Goal: Task Accomplishment & Management: Use online tool/utility

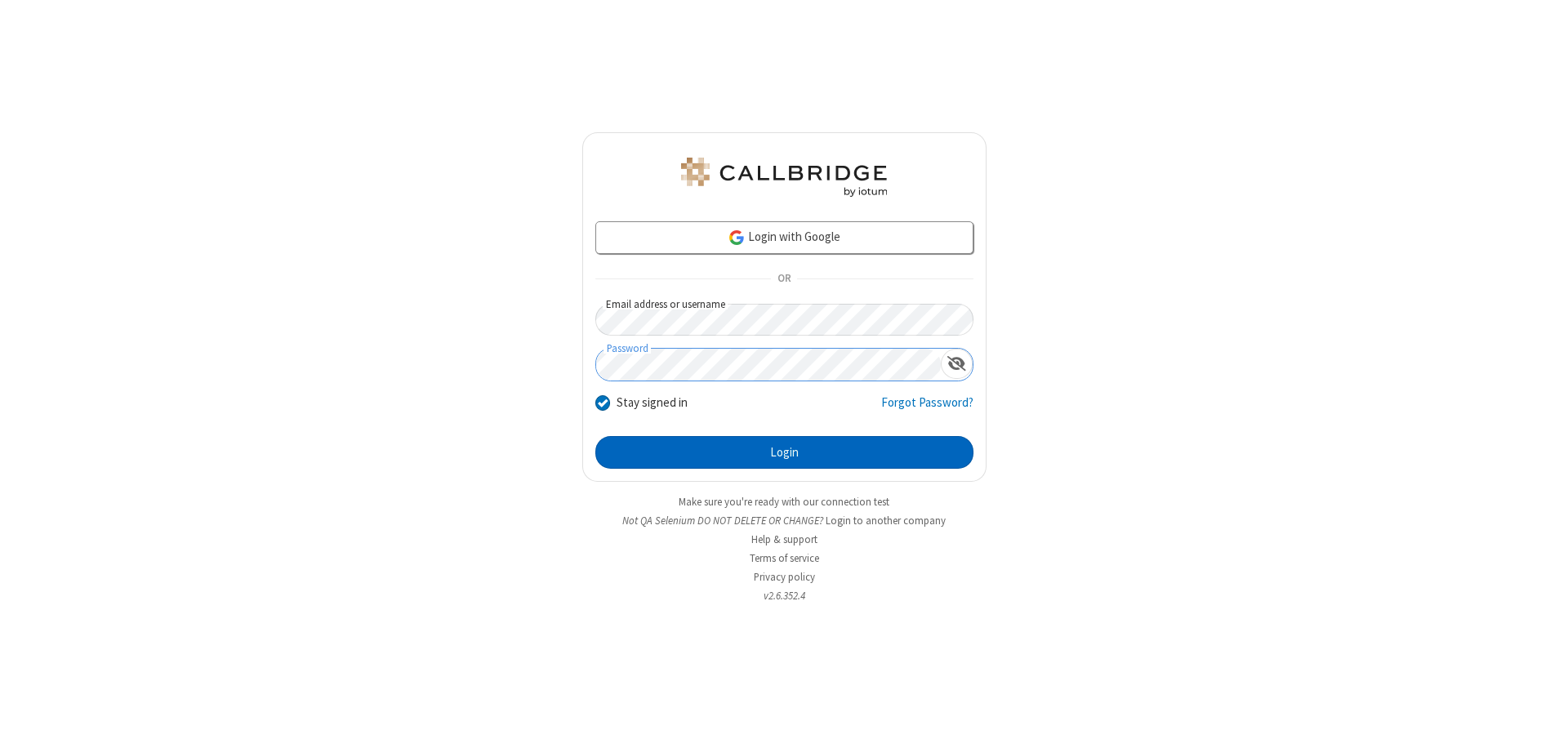
click at [784, 452] on button "Login" at bounding box center [784, 452] width 378 height 33
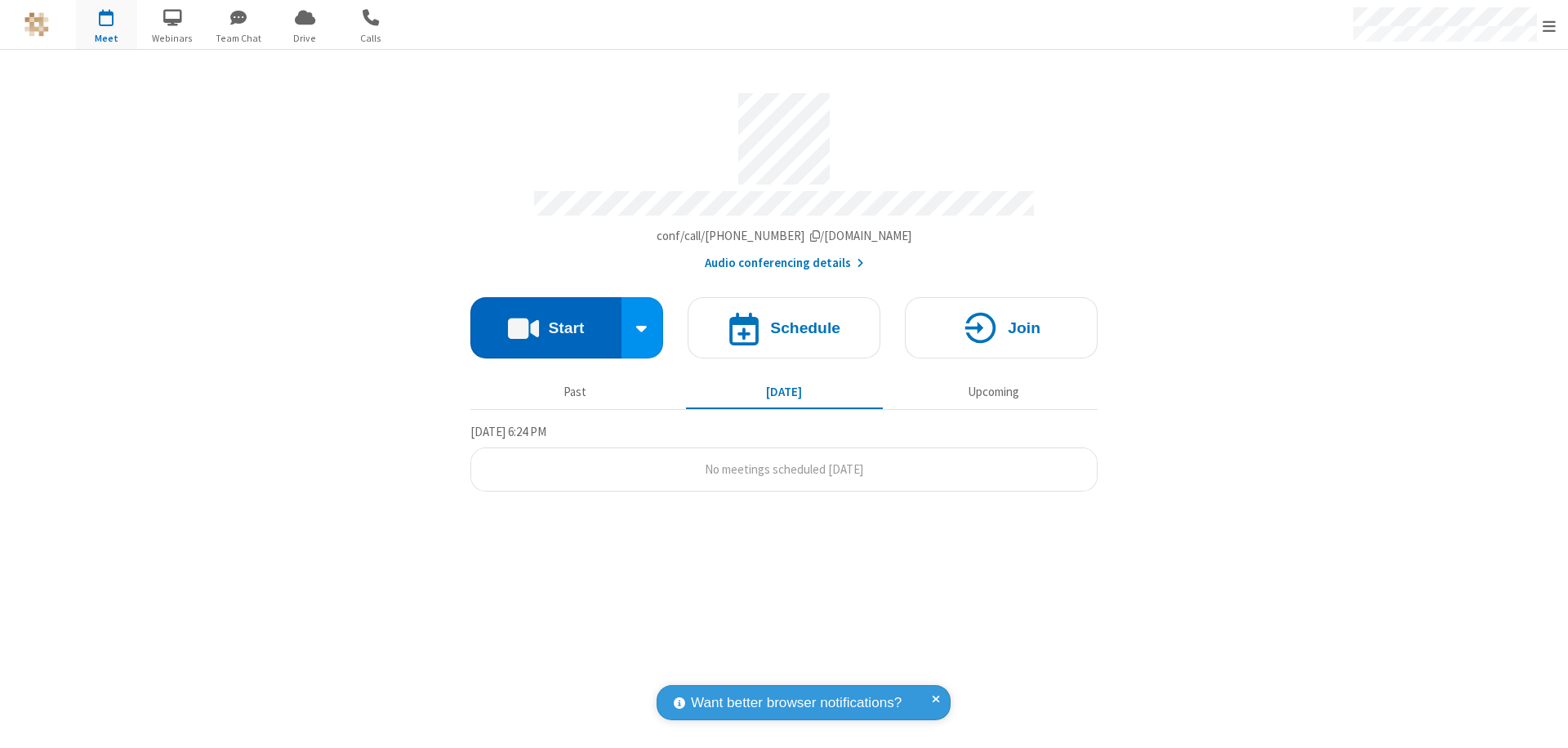
click at [546, 320] on button "Start" at bounding box center [546, 327] width 151 height 61
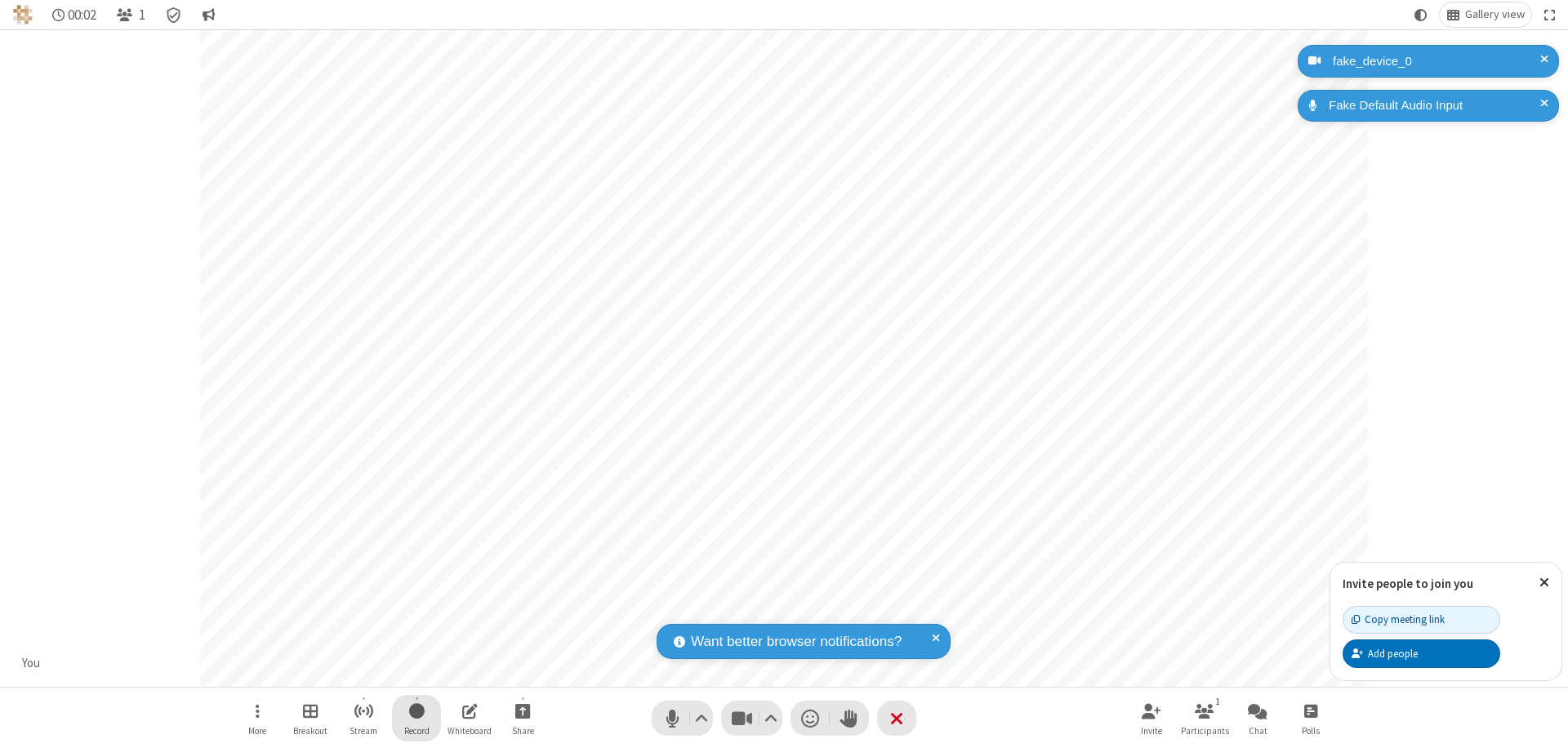
click at [417, 718] on span "Start recording" at bounding box center [417, 711] width 15 height 20
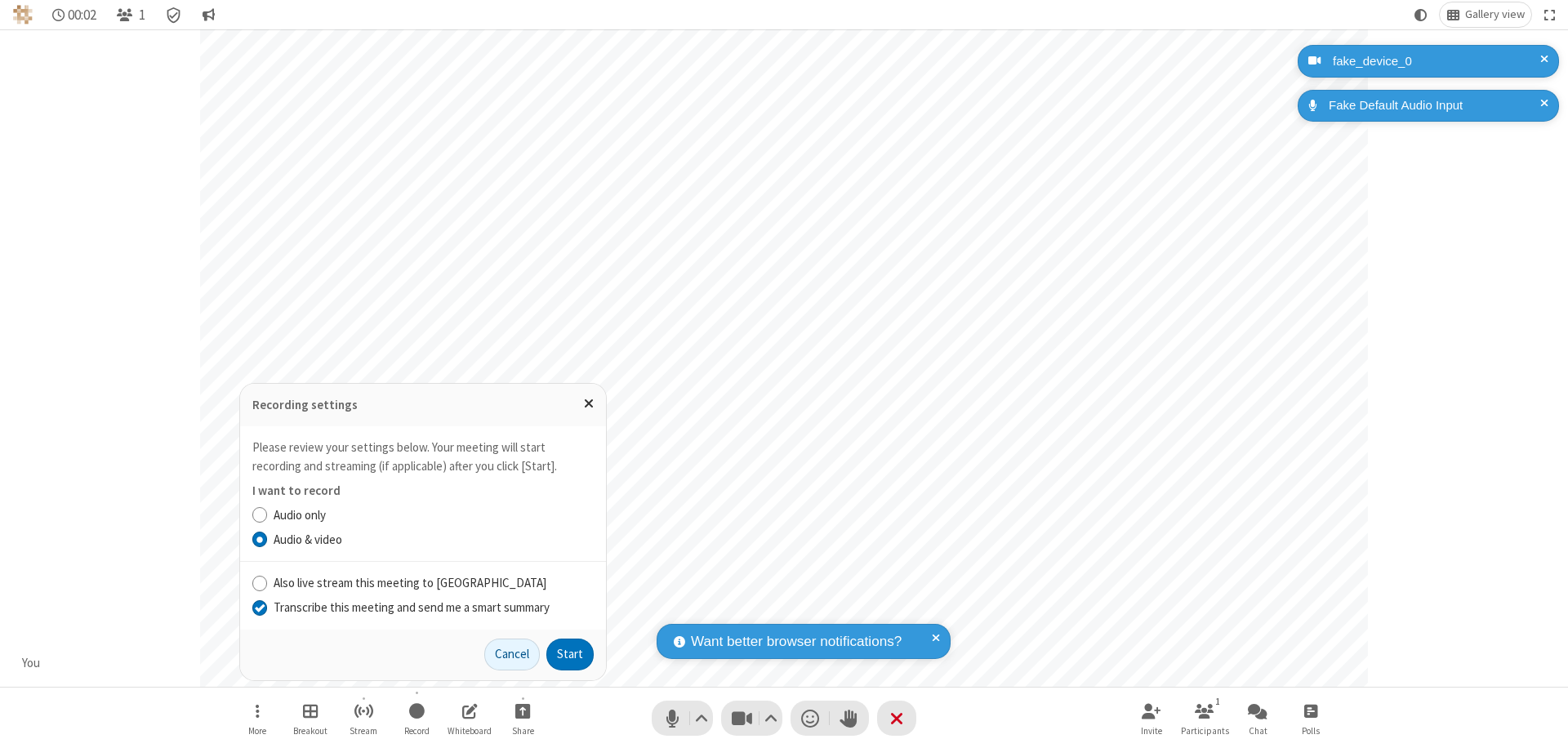
click at [259, 607] on input "Transcribe this meeting and send me a smart summary" at bounding box center [260, 607] width 15 height 17
click at [570, 654] on button "Start" at bounding box center [570, 655] width 47 height 33
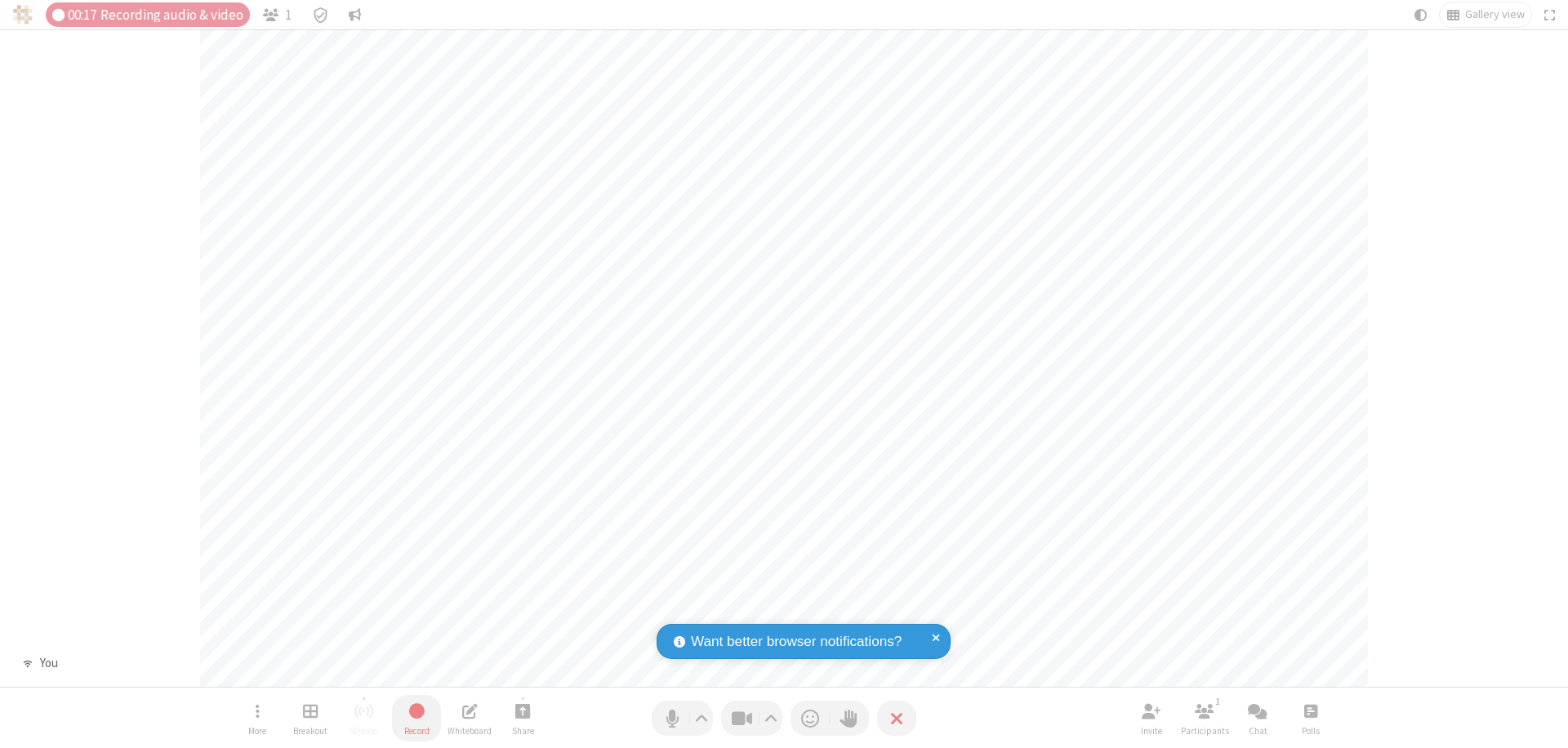
click at [417, 718] on span "Stop recording" at bounding box center [417, 711] width 18 height 20
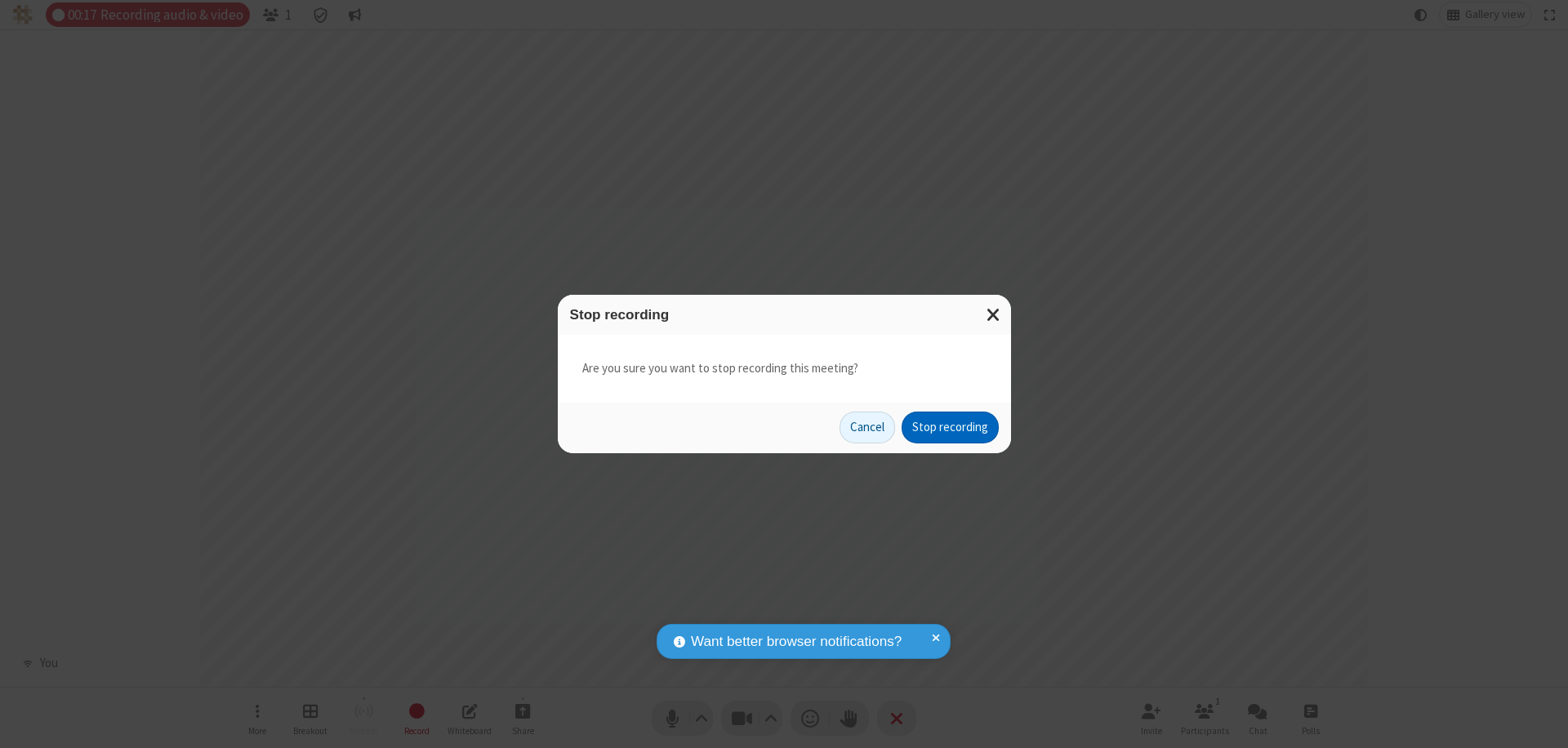
click at [950, 427] on button "Stop recording" at bounding box center [951, 427] width 97 height 33
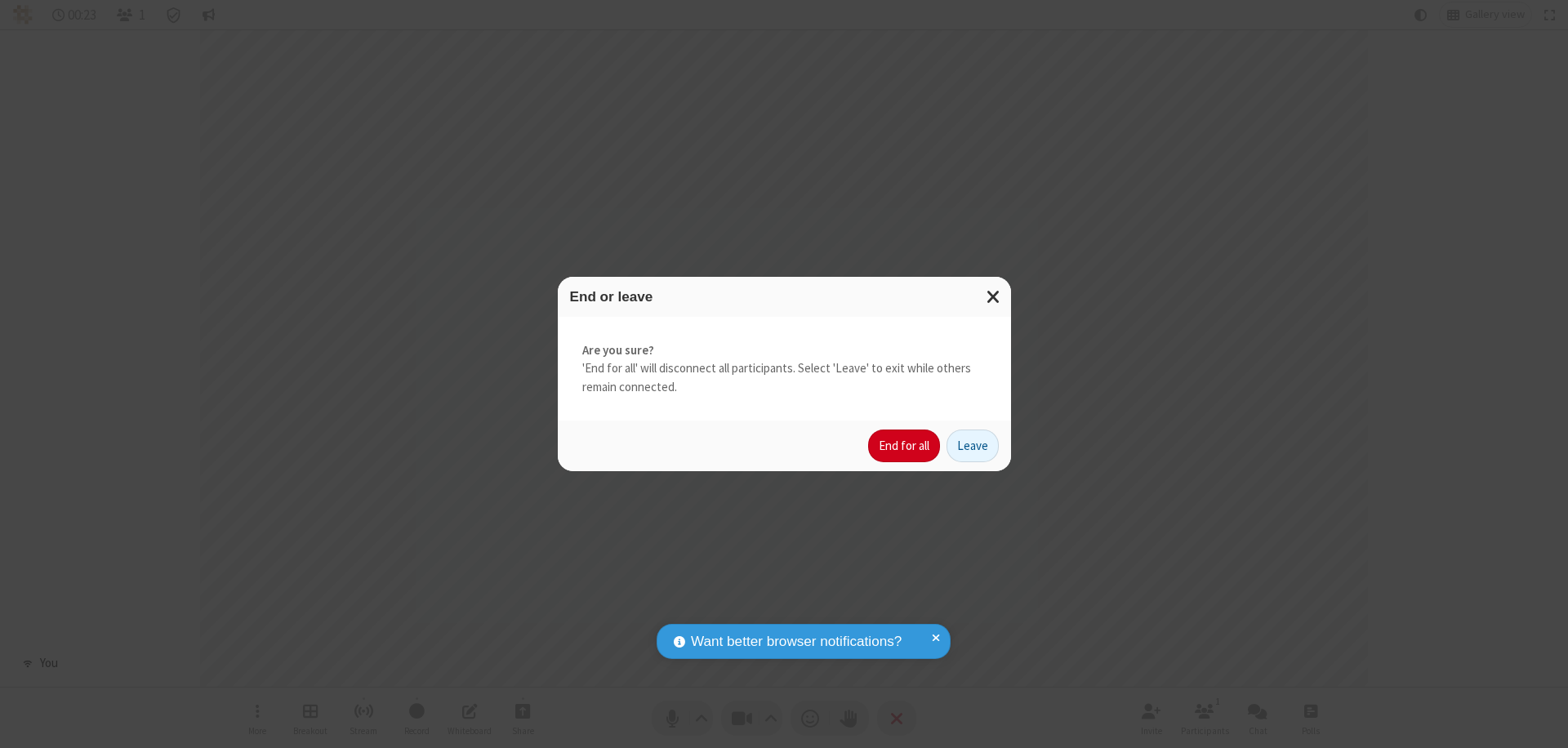
click at [905, 446] on button "End for all" at bounding box center [905, 446] width 72 height 33
